Goal: Navigation & Orientation: Understand site structure

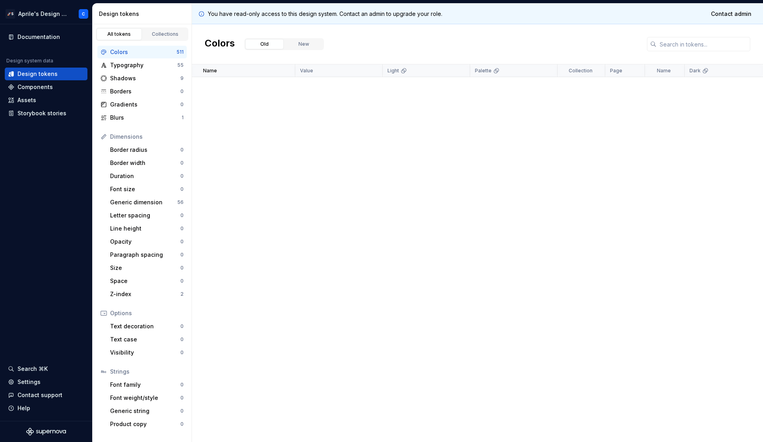
scroll to position [1088, 0]
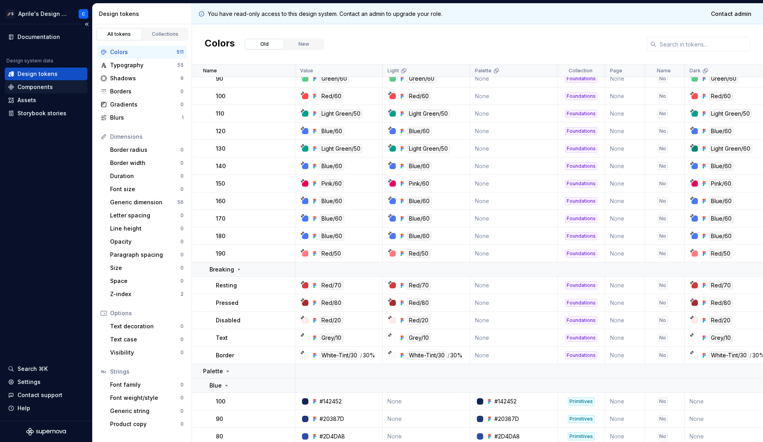
click at [61, 91] on div "Components" at bounding box center [46, 87] width 76 height 8
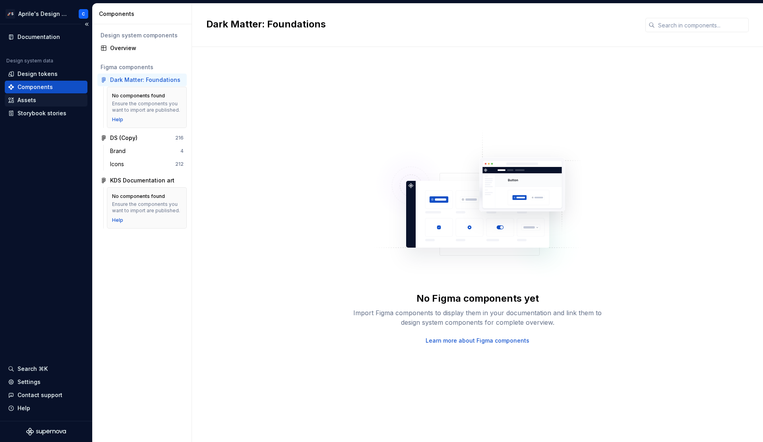
click at [39, 98] on div "Assets" at bounding box center [46, 100] width 76 height 8
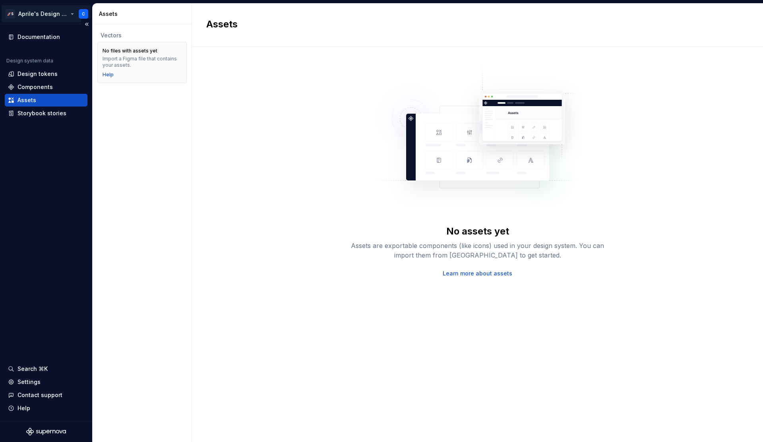
click at [48, 19] on html "🚀S Aprile's Design System C Documentation Design system data Design tokens Comp…" at bounding box center [381, 221] width 763 height 442
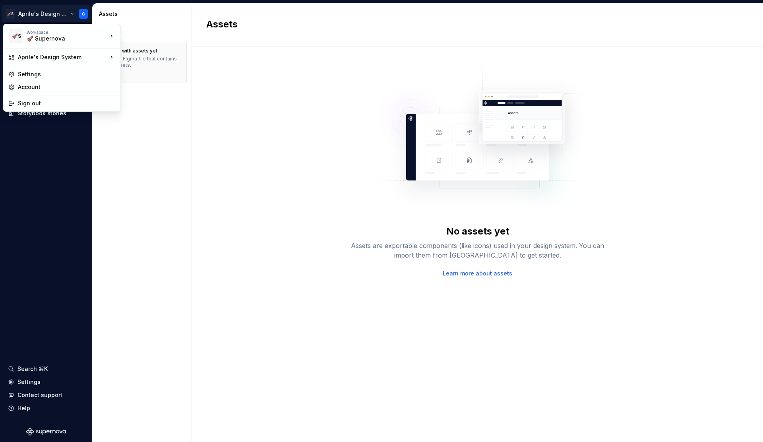
click at [287, 315] on html "🚀S Aprile's Design System C Documentation Design system data Design tokens Comp…" at bounding box center [381, 221] width 763 height 442
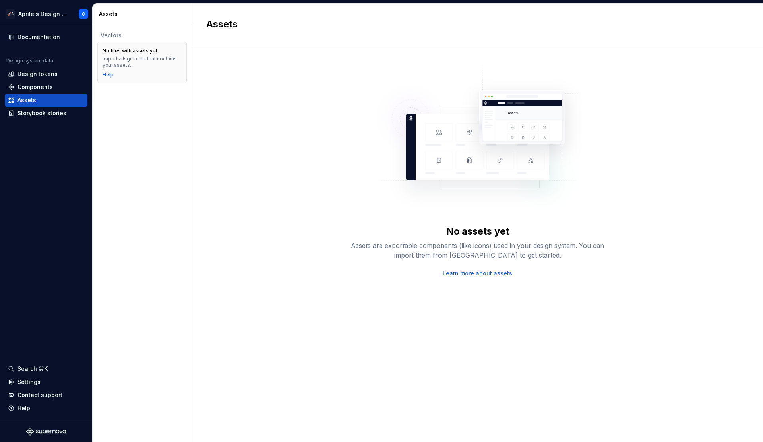
click at [287, 315] on div "No assets yet Assets are exportable components (like icons) used in your design…" at bounding box center [477, 236] width 542 height 350
